Goal: Information Seeking & Learning: Learn about a topic

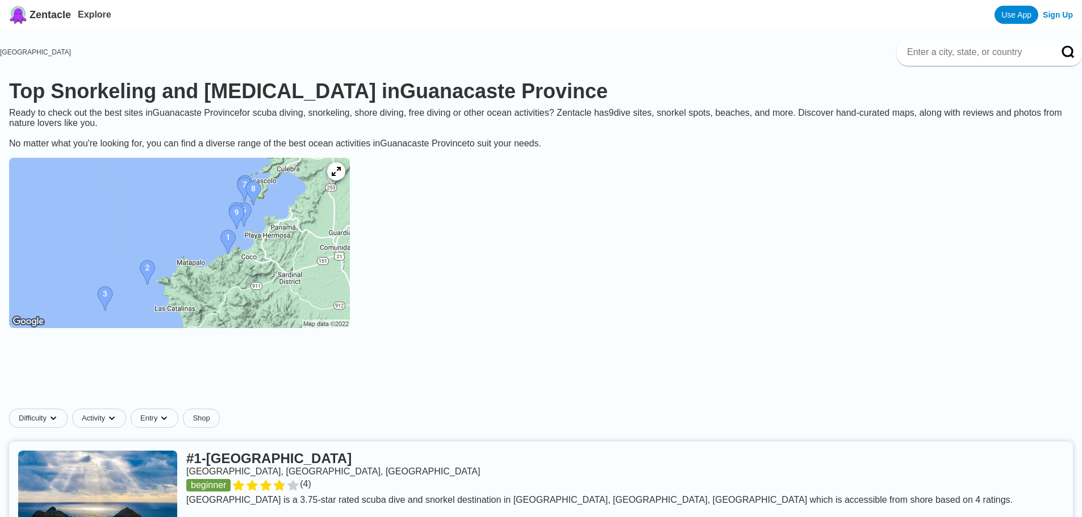
click at [329, 225] on img at bounding box center [179, 243] width 341 height 170
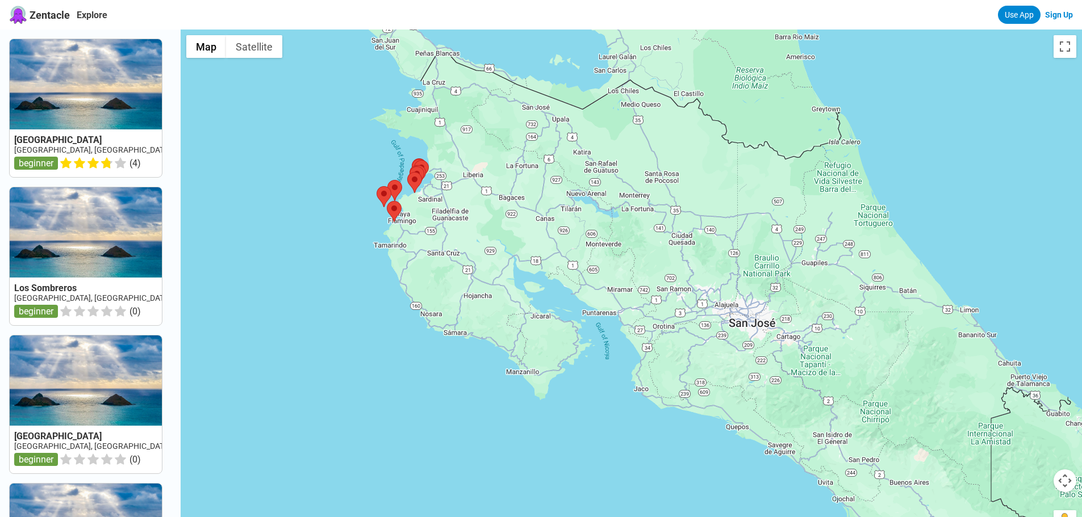
drag, startPoint x: 571, startPoint y: 229, endPoint x: 354, endPoint y: 140, distance: 234.0
click at [354, 140] on div at bounding box center [631, 288] width 901 height 517
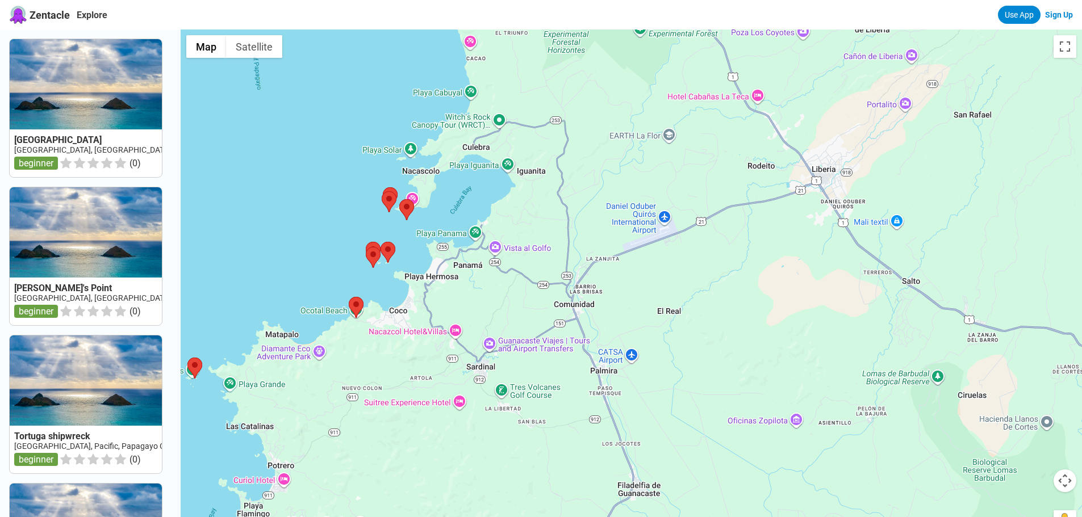
drag, startPoint x: 492, startPoint y: 141, endPoint x: 475, endPoint y: 181, distance: 43.0
click at [475, 181] on div at bounding box center [631, 288] width 901 height 517
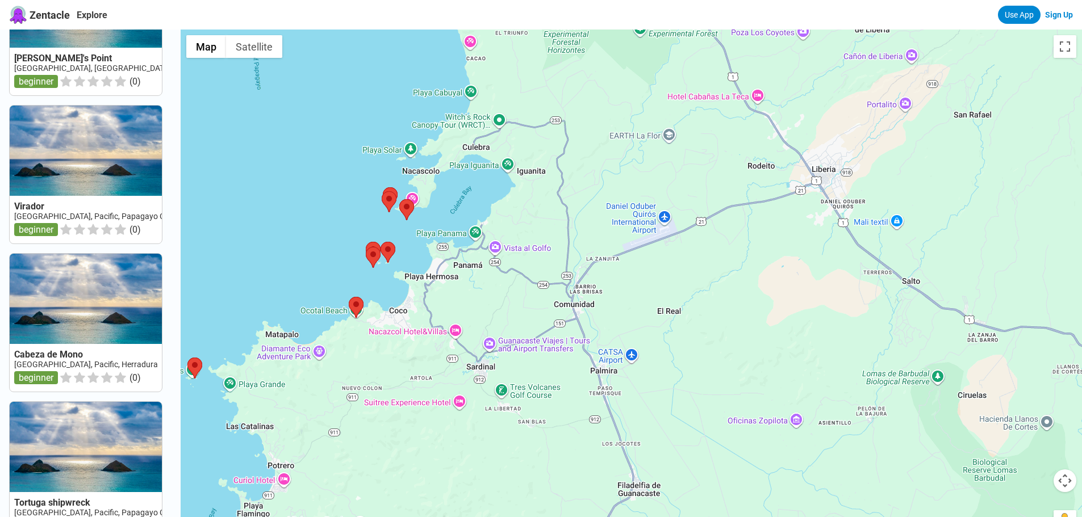
scroll to position [216, 0]
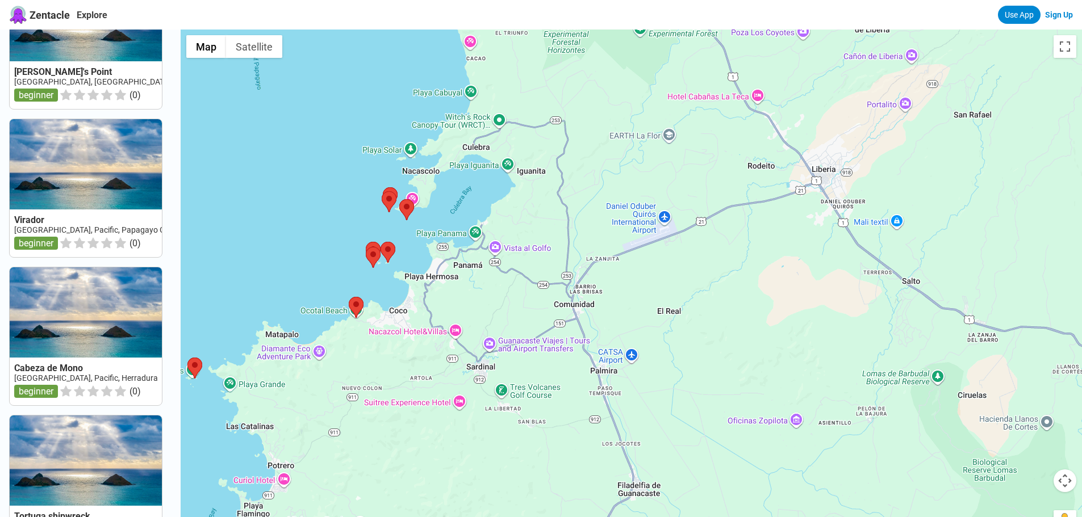
click at [48, 74] on link at bounding box center [86, 40] width 152 height 138
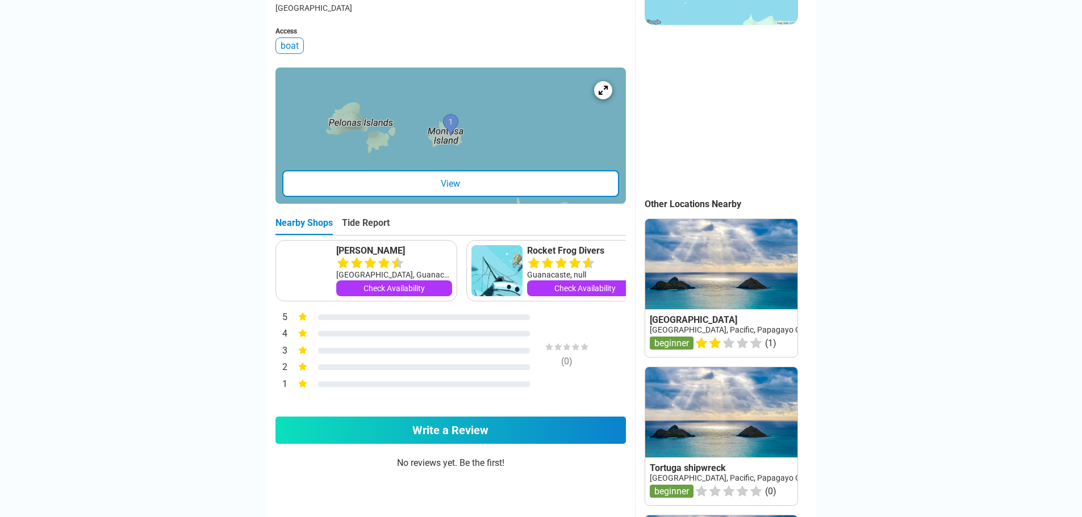
scroll to position [284, 0]
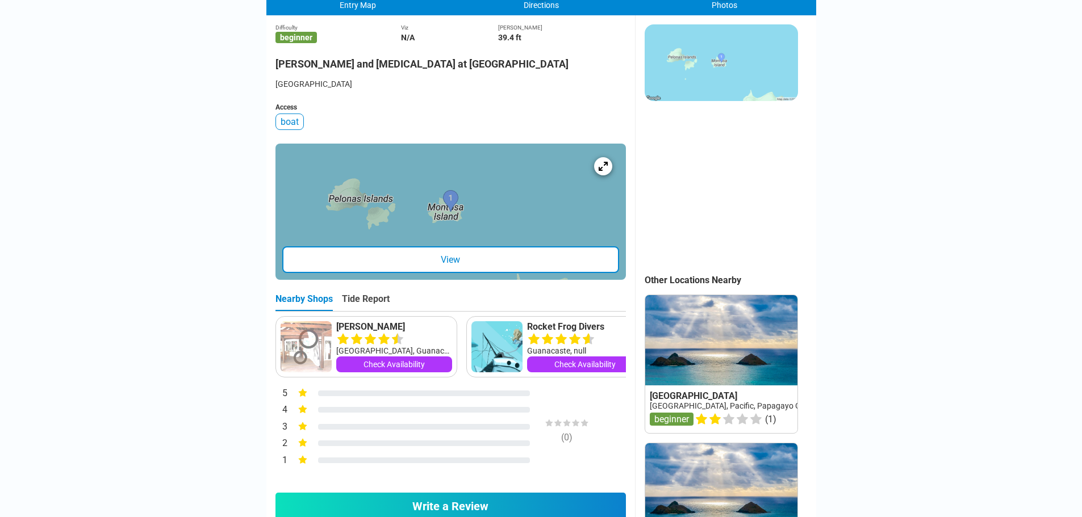
click at [418, 246] on div "View" at bounding box center [450, 259] width 337 height 27
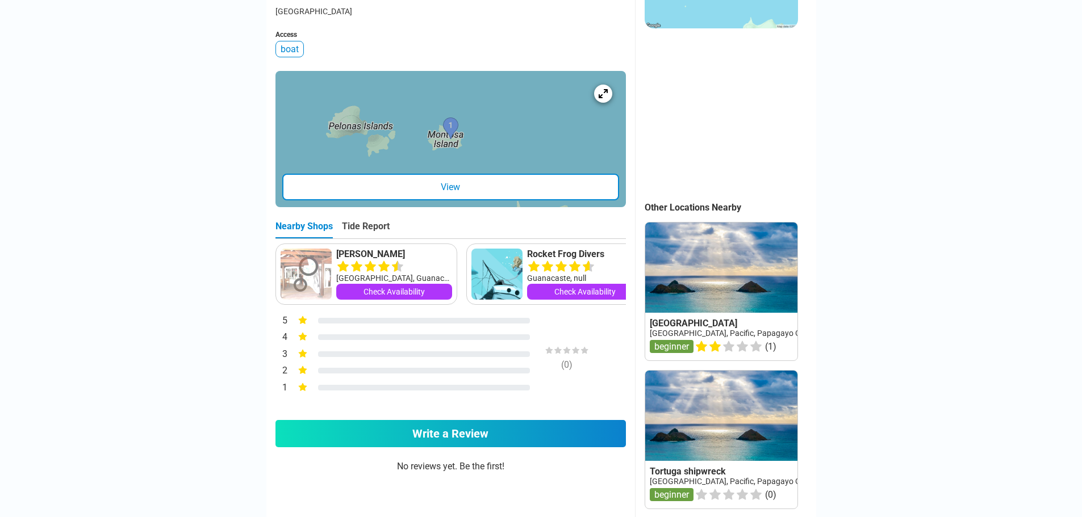
scroll to position [341, 0]
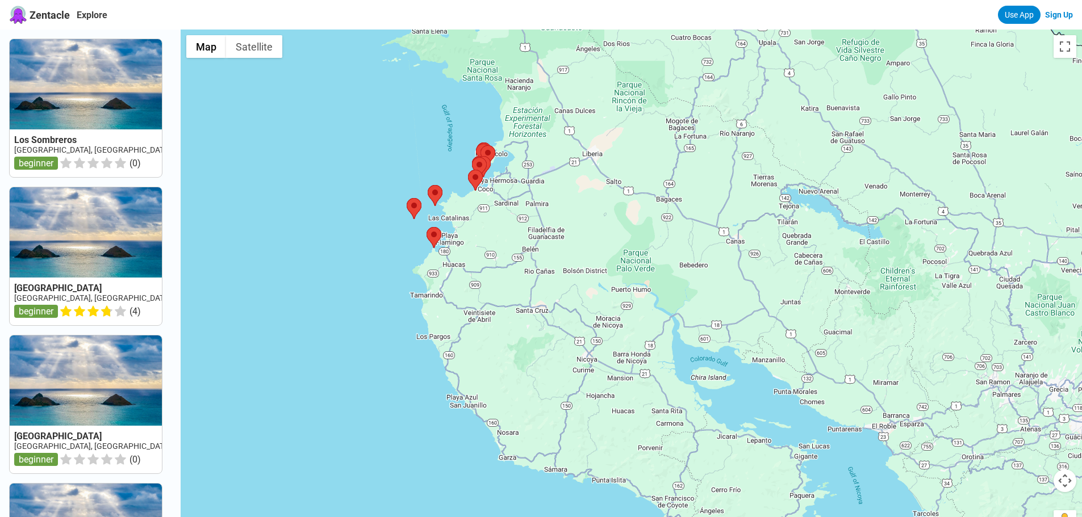
drag, startPoint x: 665, startPoint y: 216, endPoint x: 327, endPoint y: 83, distance: 363.0
click at [328, 81] on div at bounding box center [631, 288] width 901 height 517
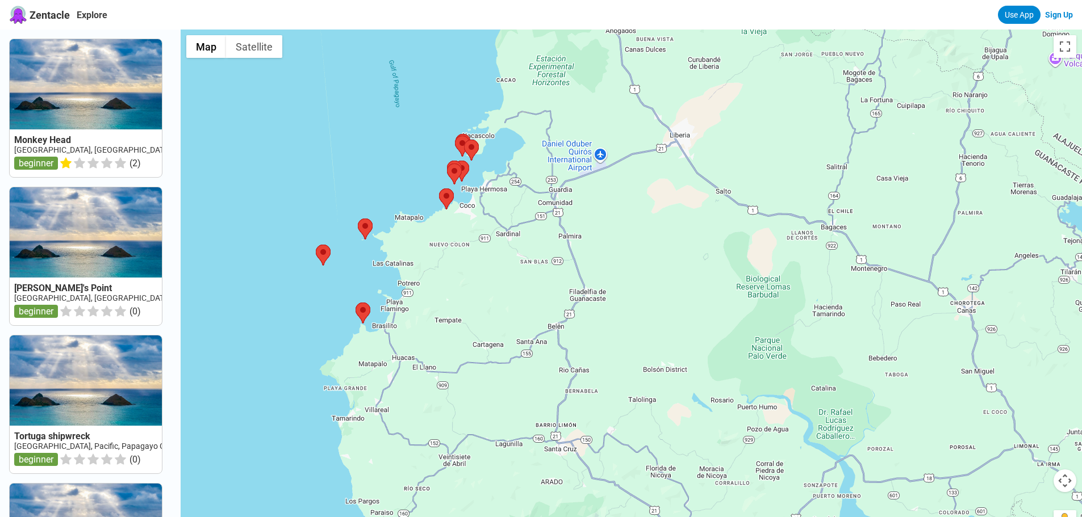
drag, startPoint x: 455, startPoint y: 166, endPoint x: 408, endPoint y: 162, distance: 47.3
click at [408, 162] on div at bounding box center [631, 288] width 901 height 517
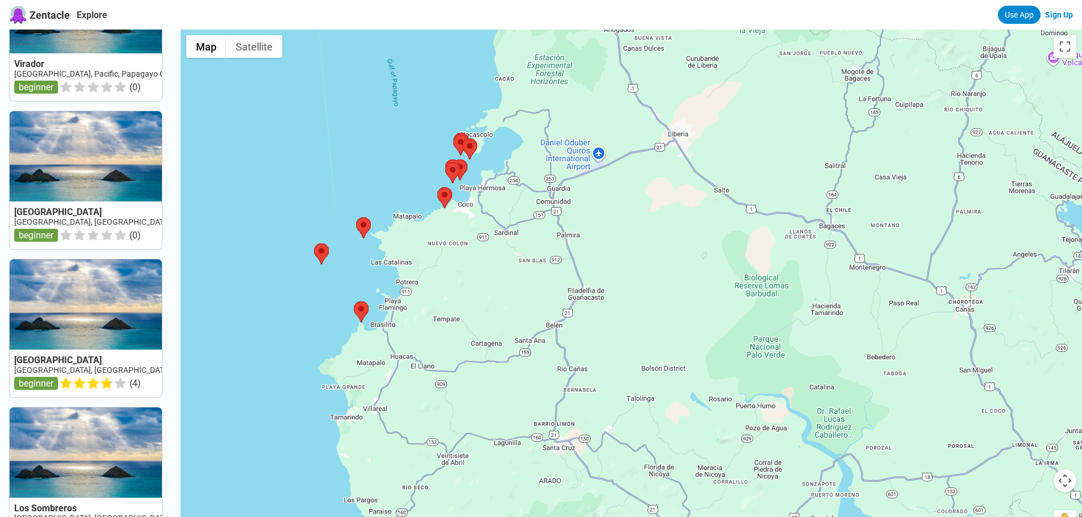
scroll to position [1011, 0]
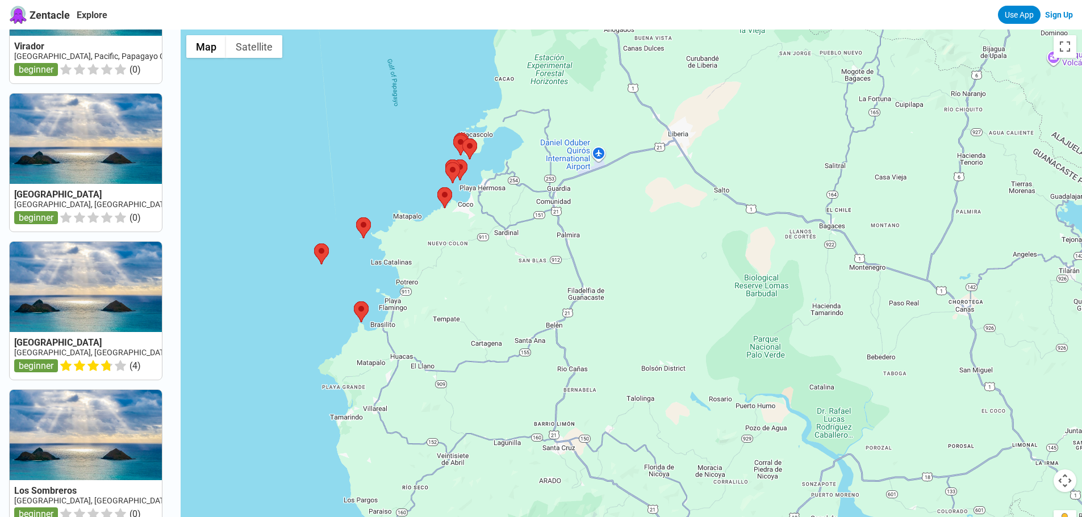
click at [112, 445] on link at bounding box center [86, 459] width 152 height 138
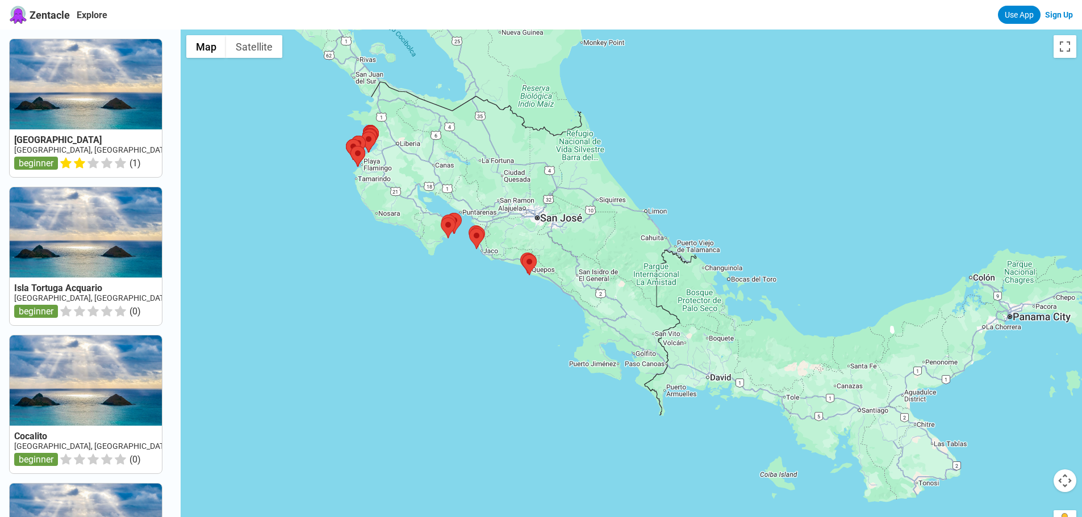
drag, startPoint x: 437, startPoint y: 290, endPoint x: 291, endPoint y: 215, distance: 164.3
click at [291, 215] on div at bounding box center [631, 288] width 901 height 517
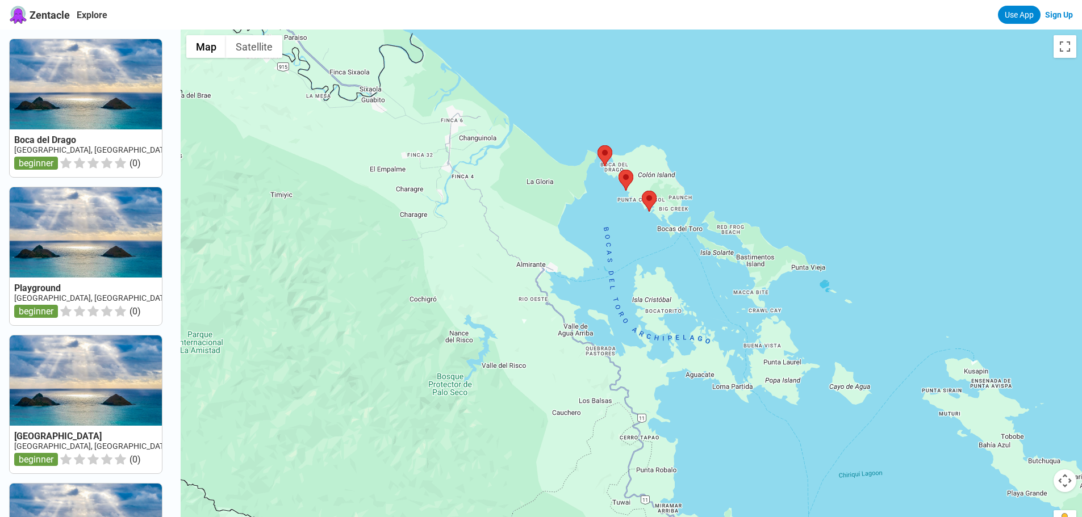
drag, startPoint x: 738, startPoint y: 244, endPoint x: 622, endPoint y: 217, distance: 118.9
click at [622, 217] on div at bounding box center [631, 288] width 901 height 517
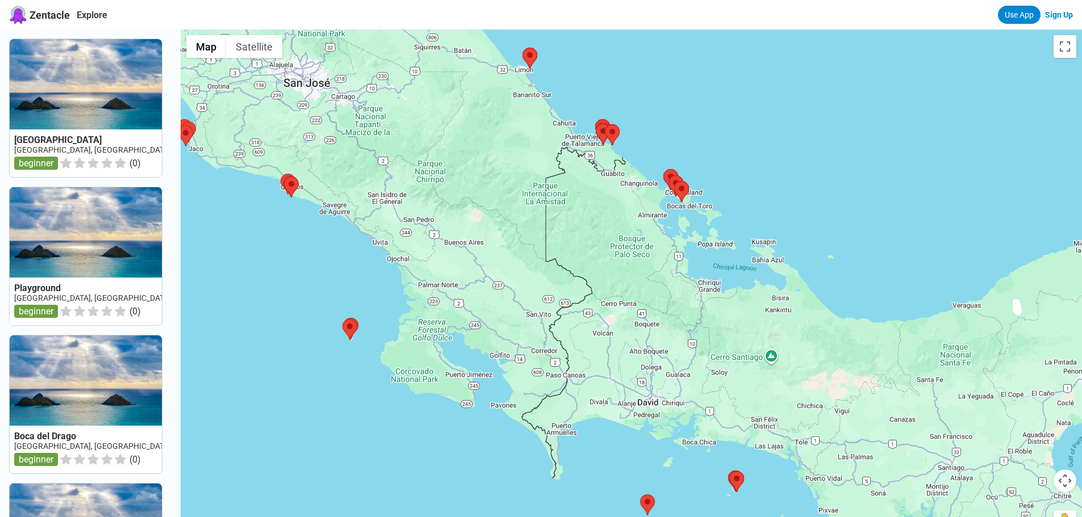
drag, startPoint x: 517, startPoint y: 113, endPoint x: 582, endPoint y: 27, distance: 108.2
click at [582, 27] on div "Zentacle Explore Use App Sign Up [GEOGRAPHIC_DATA] [GEOGRAPHIC_DATA], [GEOGRAPH…" at bounding box center [541, 440] width 1082 height 880
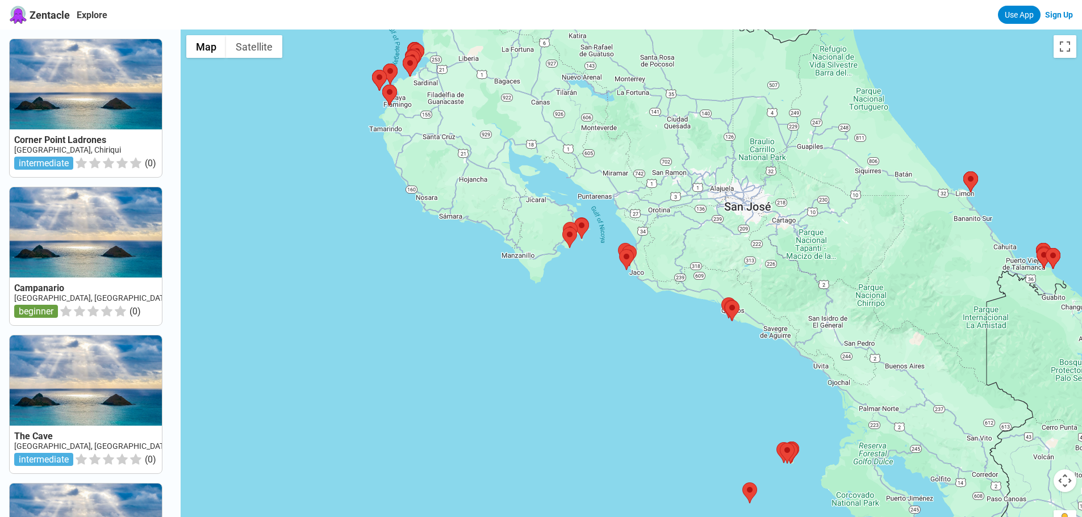
drag, startPoint x: 442, startPoint y: 178, endPoint x: 747, endPoint y: 384, distance: 368.0
click at [759, 383] on div at bounding box center [631, 288] width 901 height 517
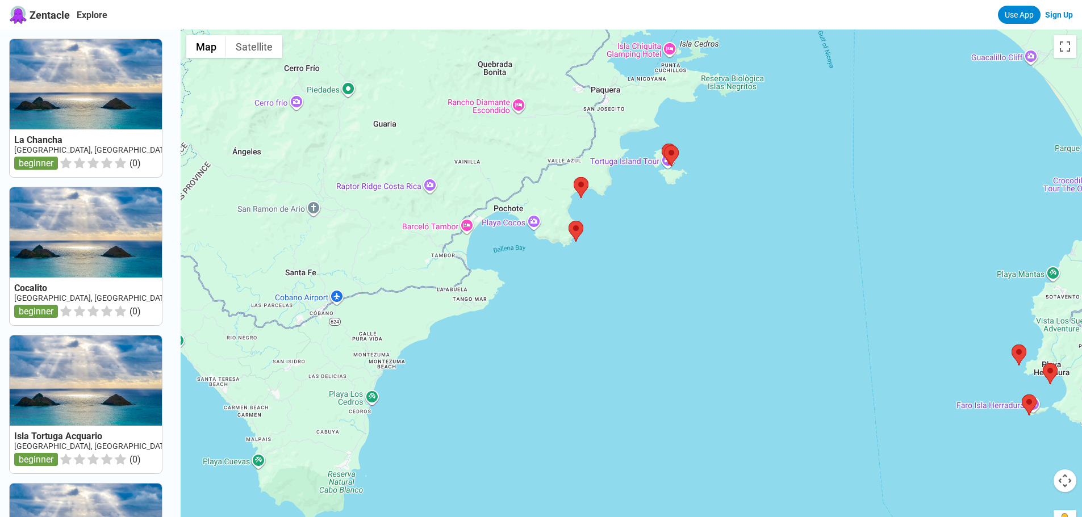
drag, startPoint x: 644, startPoint y: 164, endPoint x: 631, endPoint y: 287, distance: 124.5
click at [632, 292] on div at bounding box center [631, 288] width 901 height 517
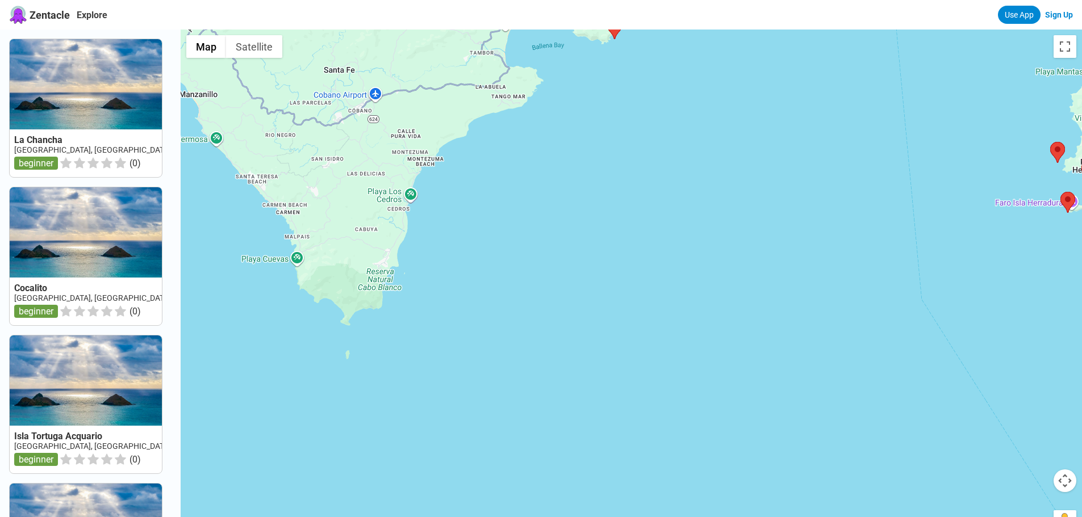
drag, startPoint x: 531, startPoint y: 349, endPoint x: 559, endPoint y: 177, distance: 174.8
click at [559, 177] on div at bounding box center [631, 288] width 901 height 517
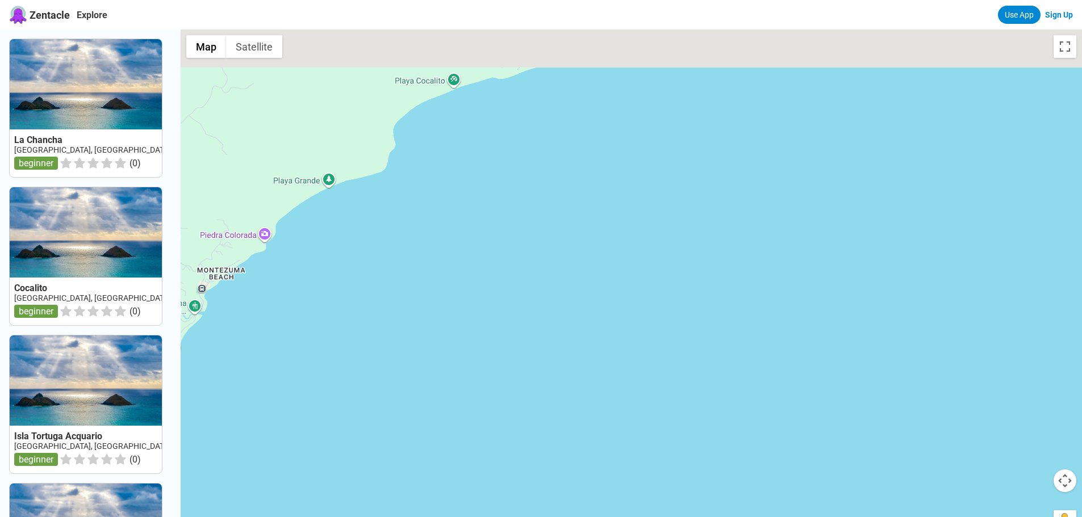
drag, startPoint x: 552, startPoint y: 261, endPoint x: 453, endPoint y: 434, distance: 200.4
click at [453, 435] on div at bounding box center [631, 288] width 901 height 517
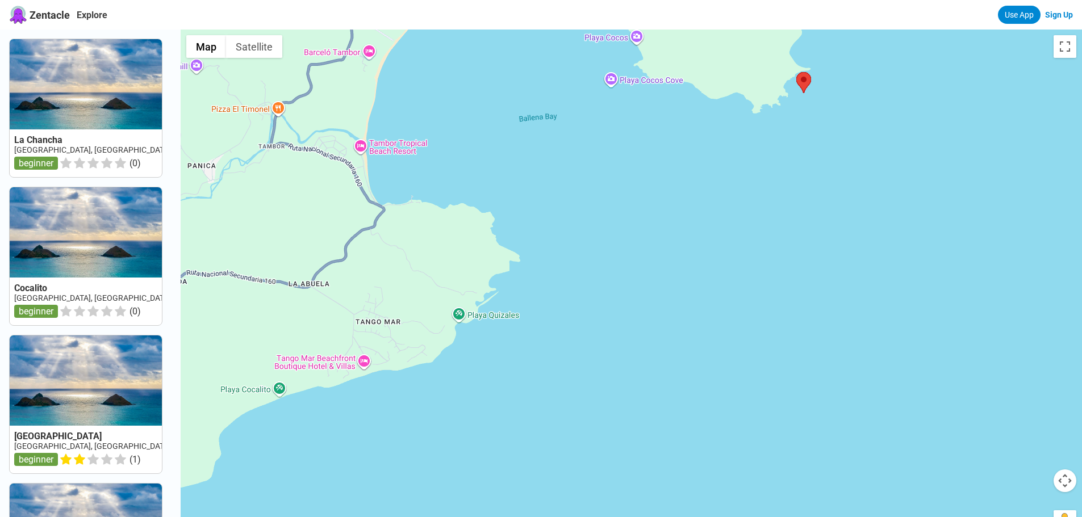
drag, startPoint x: 611, startPoint y: 219, endPoint x: 501, endPoint y: 419, distance: 228.7
click at [501, 419] on div at bounding box center [631, 288] width 901 height 517
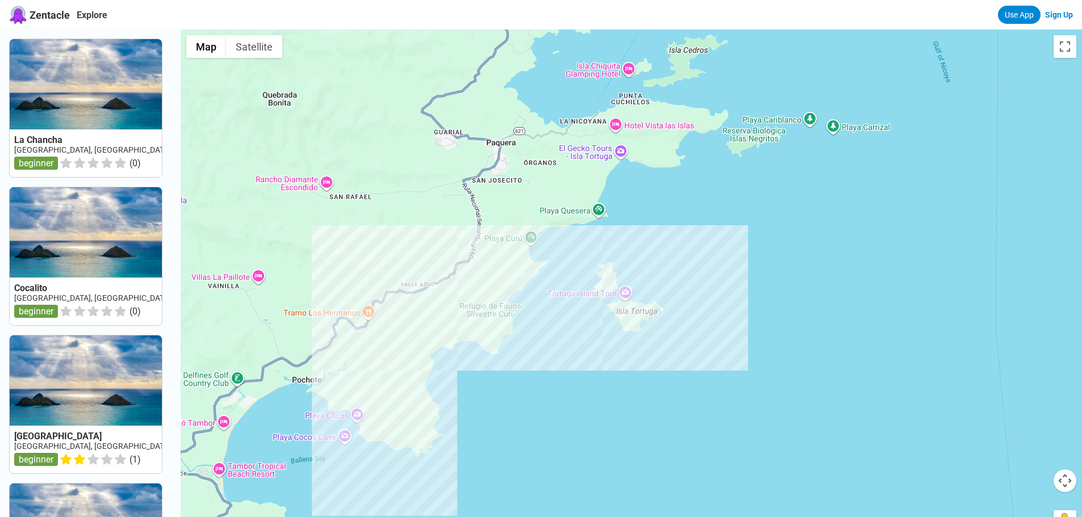
drag, startPoint x: 842, startPoint y: 170, endPoint x: 560, endPoint y: 400, distance: 363.2
click at [560, 400] on div at bounding box center [631, 288] width 901 height 517
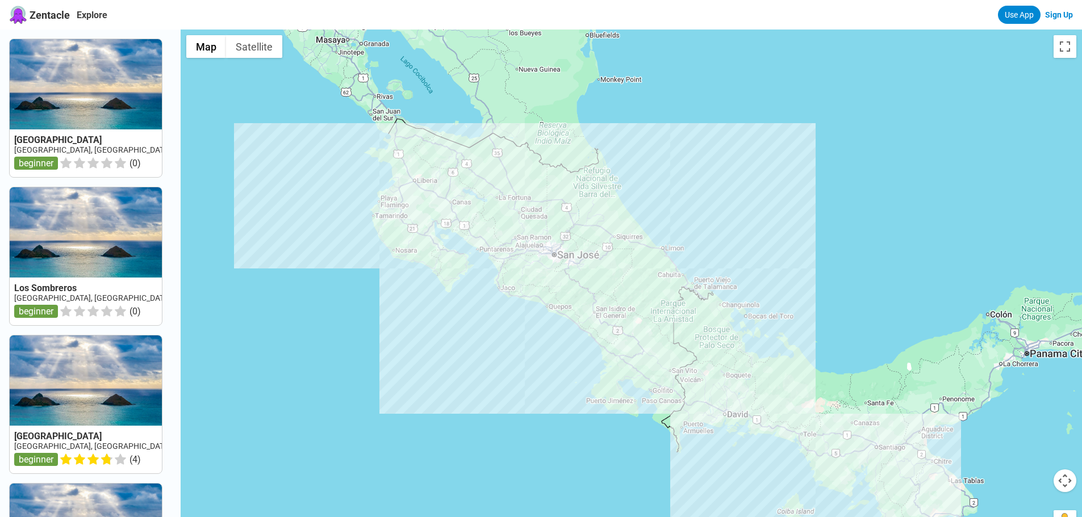
drag, startPoint x: 862, startPoint y: 185, endPoint x: 508, endPoint y: 202, distance: 354.1
click at [508, 202] on div at bounding box center [631, 288] width 901 height 517
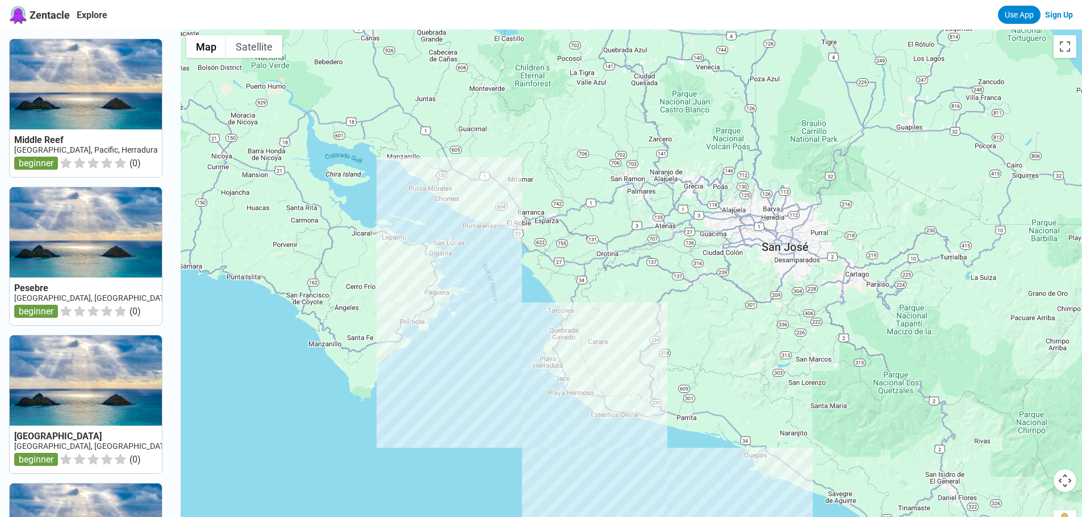
drag, startPoint x: 326, startPoint y: 209, endPoint x: 382, endPoint y: 240, distance: 63.0
click at [291, 229] on div at bounding box center [631, 288] width 901 height 517
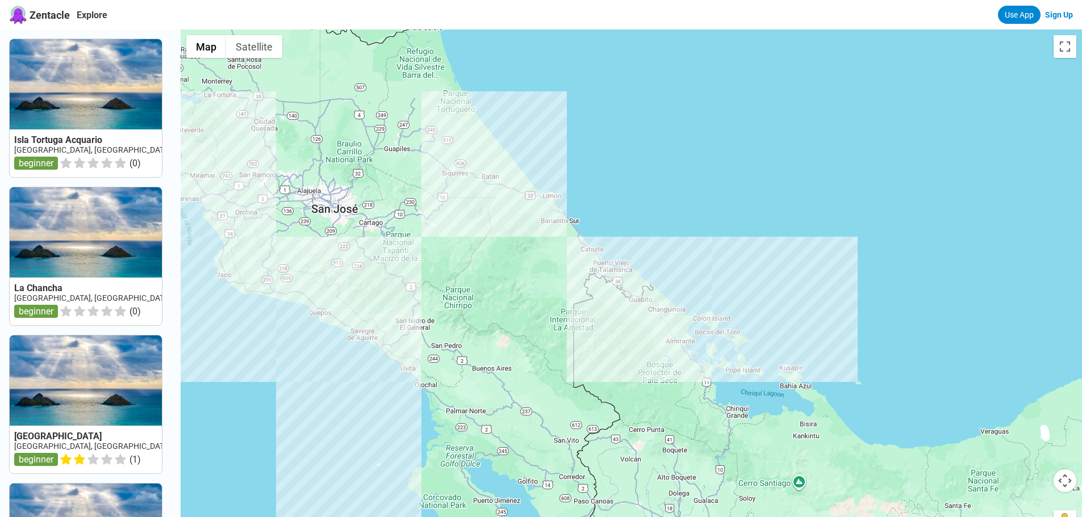
drag, startPoint x: 831, startPoint y: 242, endPoint x: 367, endPoint y: 210, distance: 464.5
click at [367, 210] on div at bounding box center [631, 288] width 901 height 517
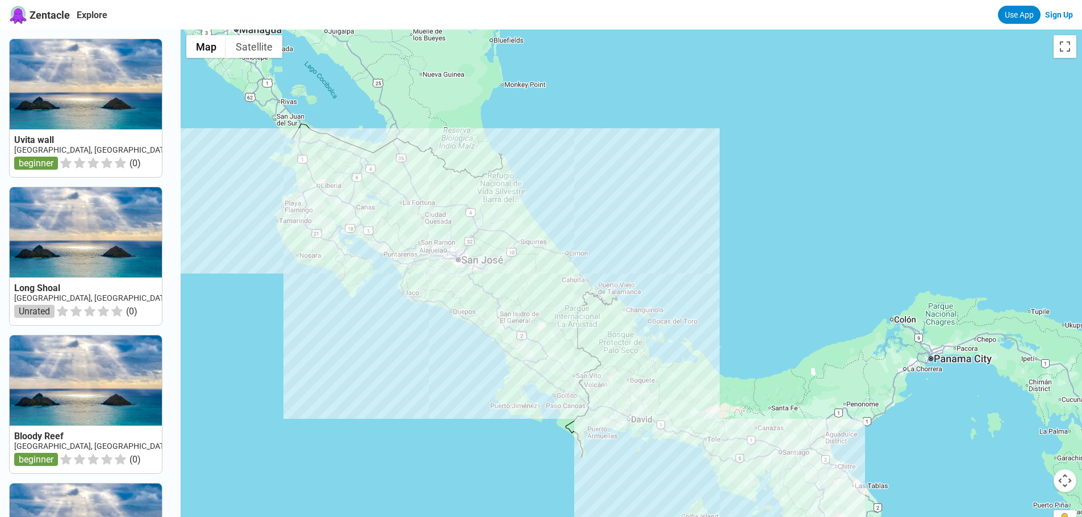
drag, startPoint x: 778, startPoint y: 367, endPoint x: 679, endPoint y: 362, distance: 99.5
click at [679, 362] on div at bounding box center [631, 288] width 901 height 517
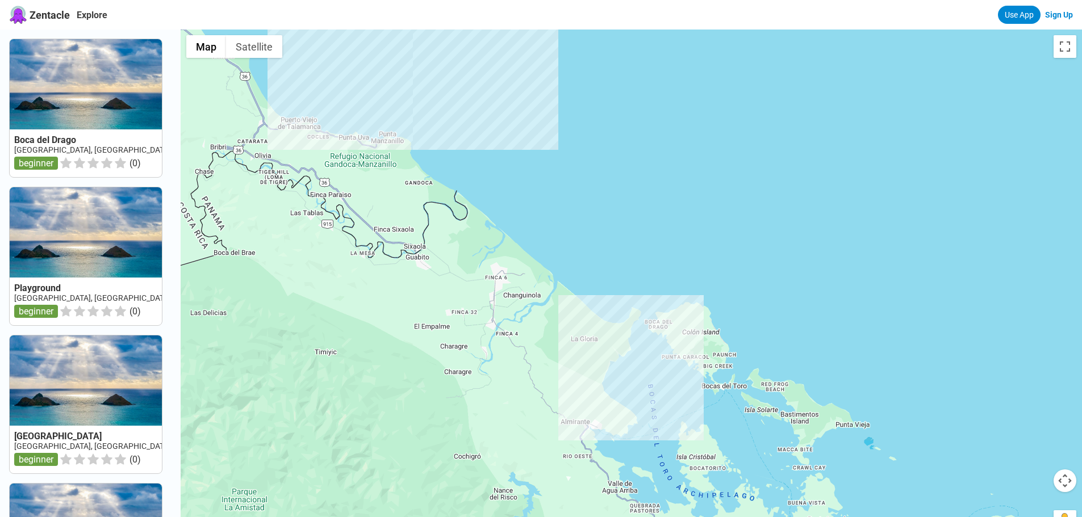
drag, startPoint x: 562, startPoint y: 207, endPoint x: 640, endPoint y: 205, distance: 78.4
click at [640, 205] on div at bounding box center [631, 288] width 901 height 517
